Goal: Task Accomplishment & Management: Manage account settings

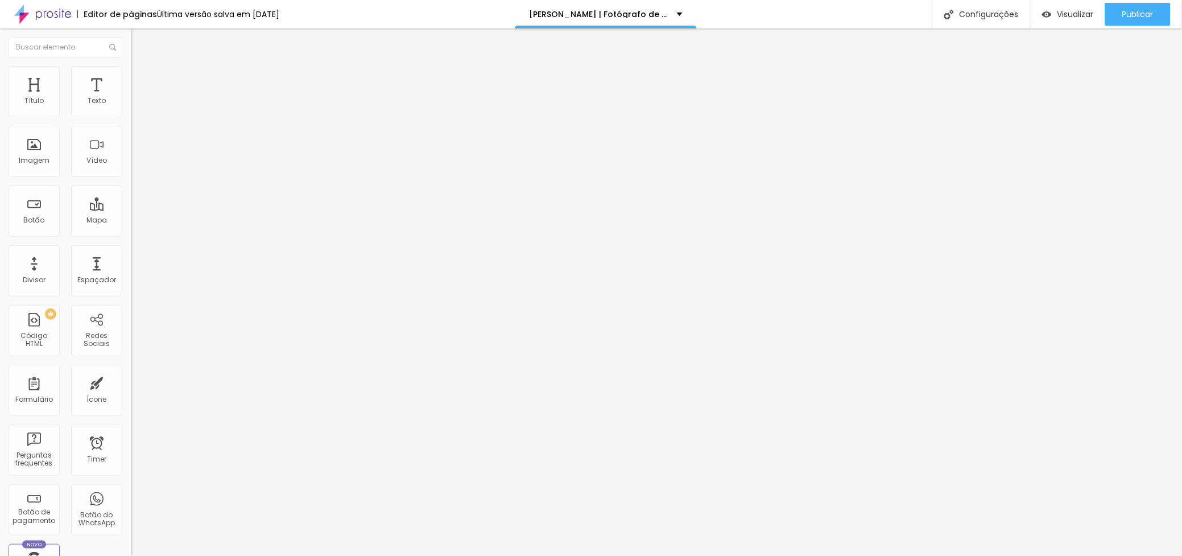
click at [131, 67] on img at bounding box center [136, 71] width 10 height 10
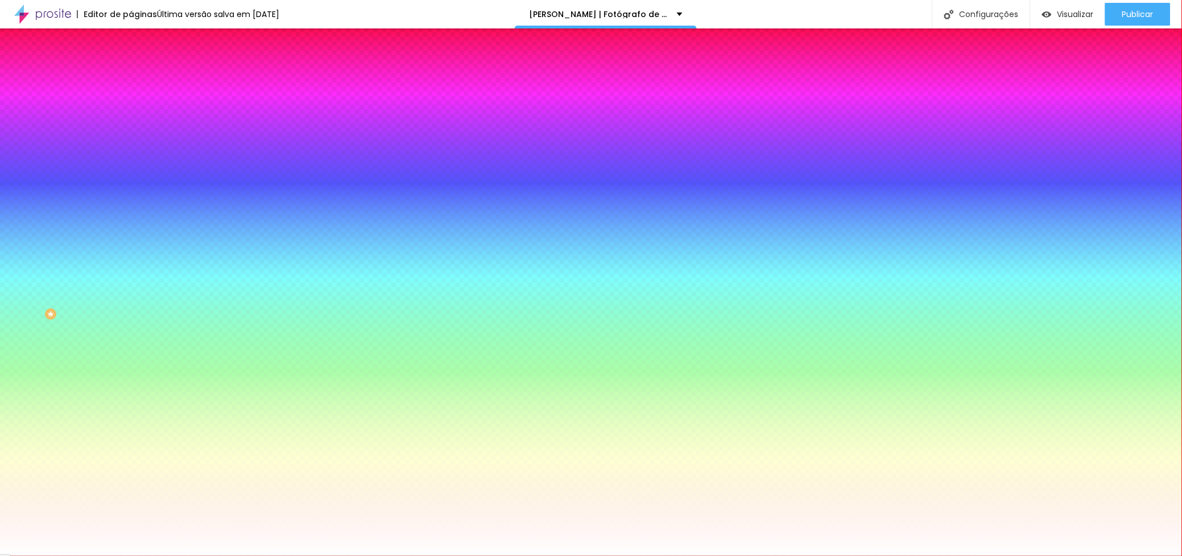
click at [131, 155] on div at bounding box center [196, 155] width 131 height 0
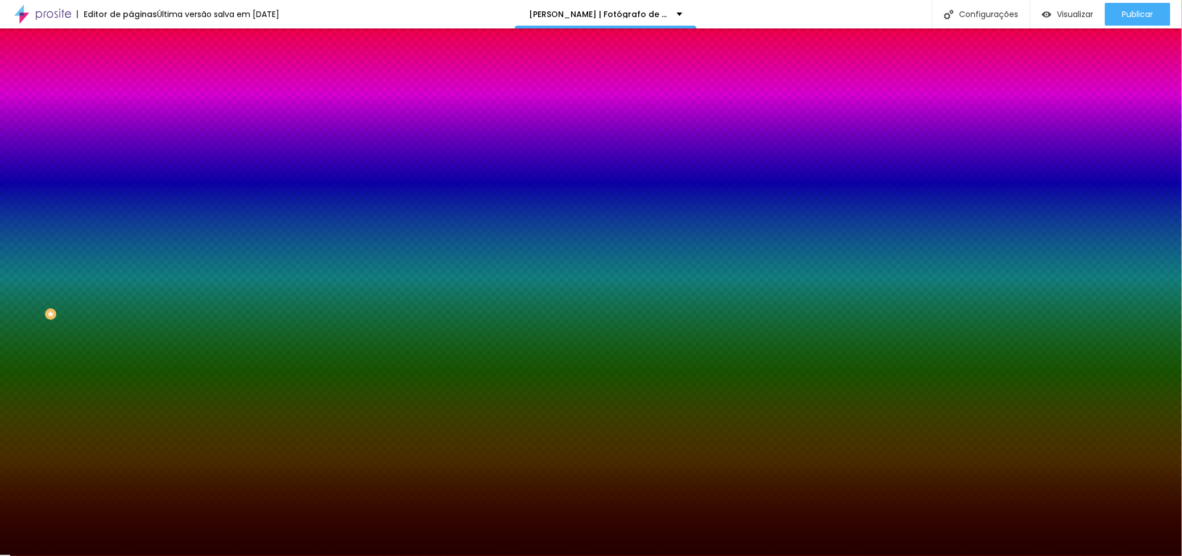
type input "#000000"
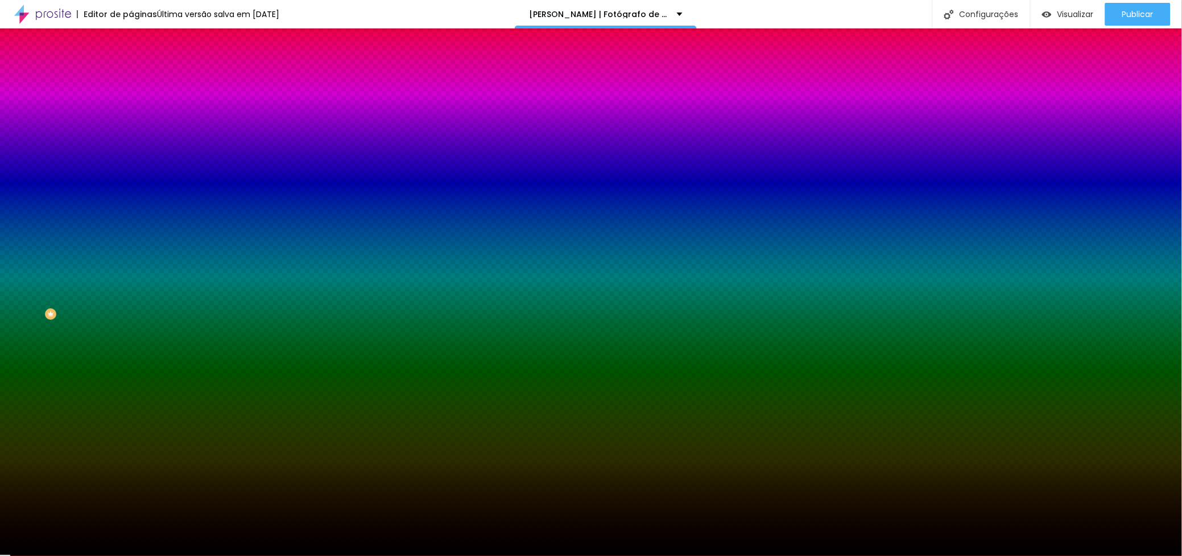
drag, startPoint x: 71, startPoint y: 249, endPoint x: 100, endPoint y: 309, distance: 66.4
click at [131, 324] on div "Editar Seção Conteúdo Estilo Avançado Imagem de fundo Adicionar imagem Efeito d…" at bounding box center [196, 291] width 131 height 527
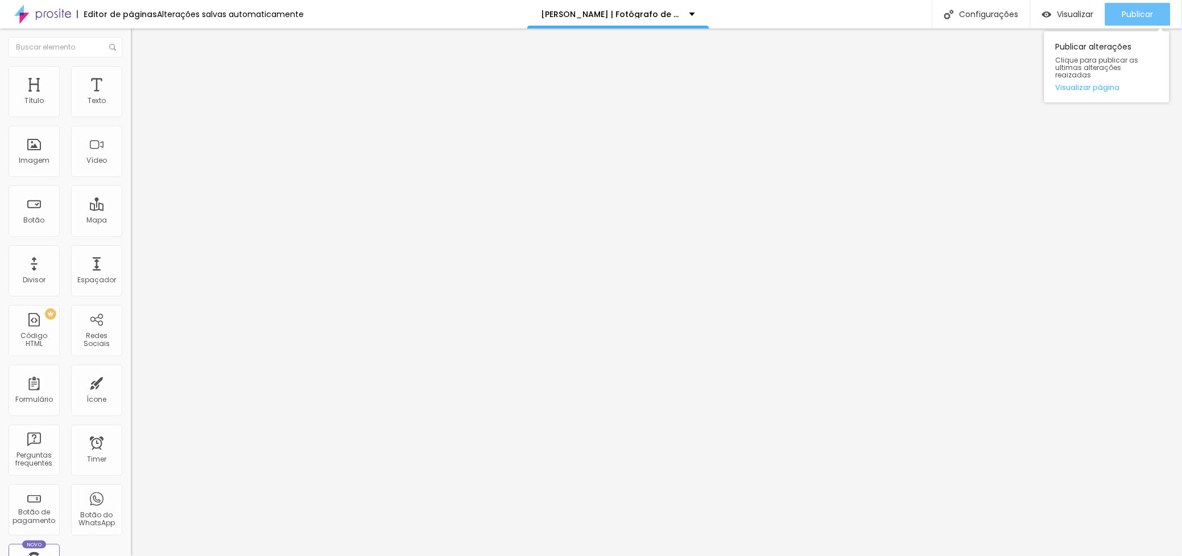
click at [1136, 14] on span "Publicar" at bounding box center [1137, 14] width 31 height 9
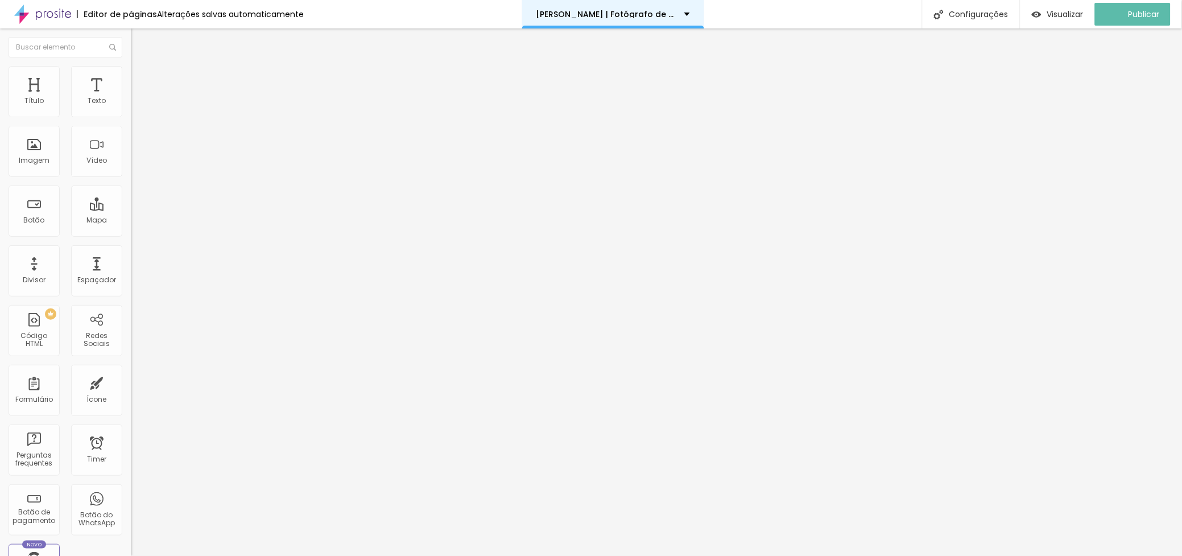
click at [611, 12] on p "Filipe Santos | Fotógrafo de Casamento, Retrato e Eventos no Porto" at bounding box center [605, 14] width 139 height 8
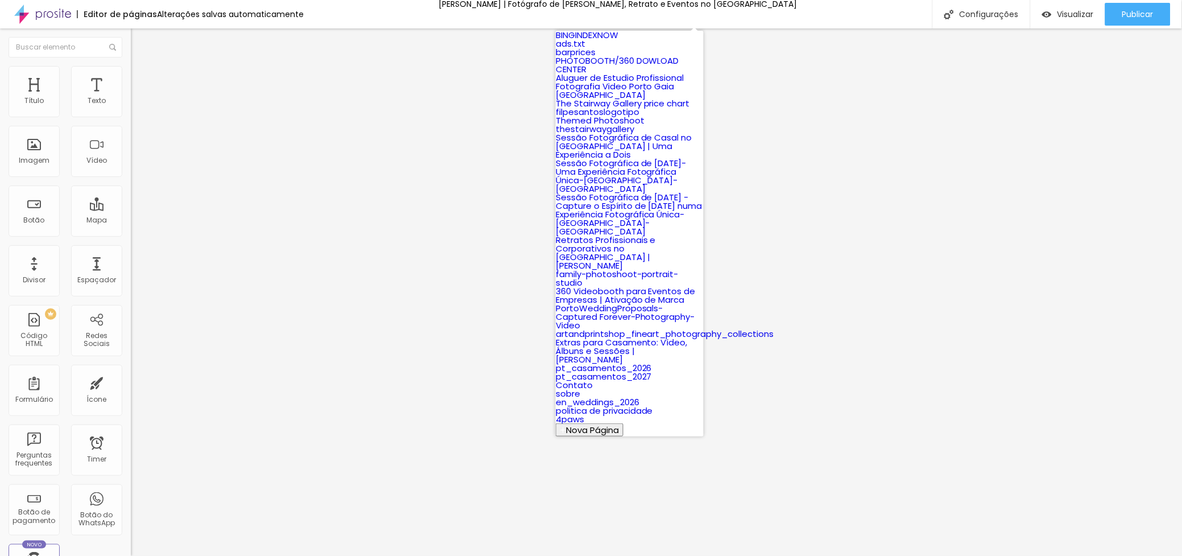
scroll to position [598, 0]
click at [652, 362] on link "pt_casamentos_2026" at bounding box center [604, 368] width 96 height 12
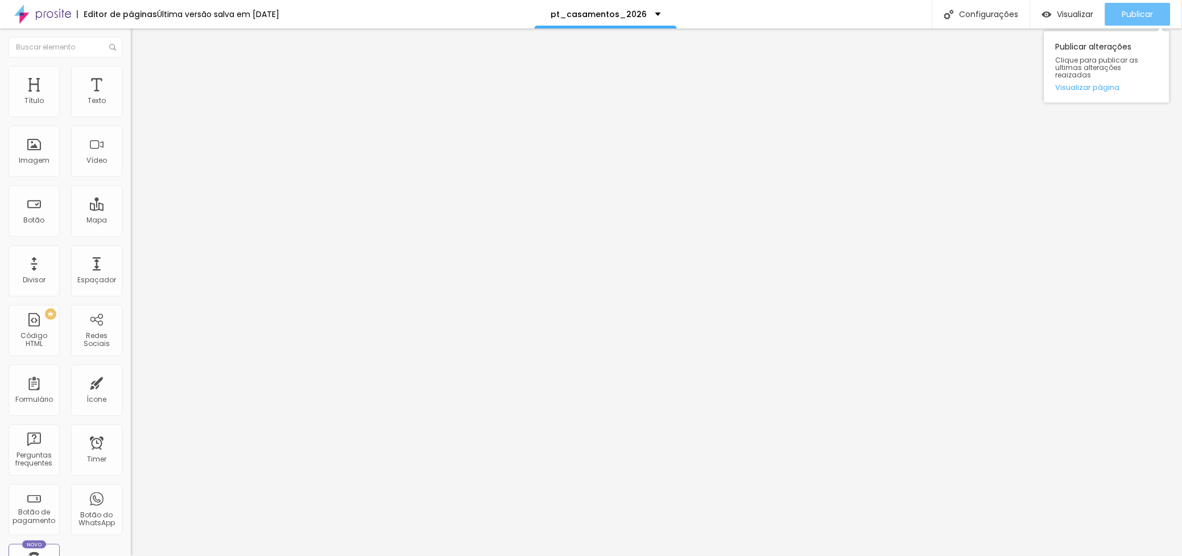
click at [1128, 13] on span "Publicar" at bounding box center [1137, 14] width 31 height 9
click at [46, 10] on img at bounding box center [42, 14] width 57 height 28
